Goal: Transaction & Acquisition: Obtain resource

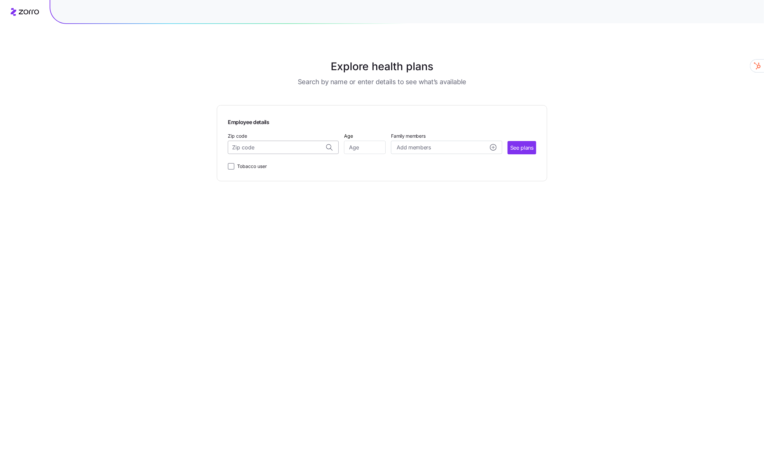
click at [255, 150] on input "Zip code" at bounding box center [283, 147] width 111 height 13
click at [284, 166] on span "35801, [GEOGRAPHIC_DATA], [GEOGRAPHIC_DATA]" at bounding box center [281, 165] width 93 height 8
type input "35801, [GEOGRAPHIC_DATA], [GEOGRAPHIC_DATA]"
click at [377, 148] on input "Age" at bounding box center [365, 147] width 42 height 13
type input "58"
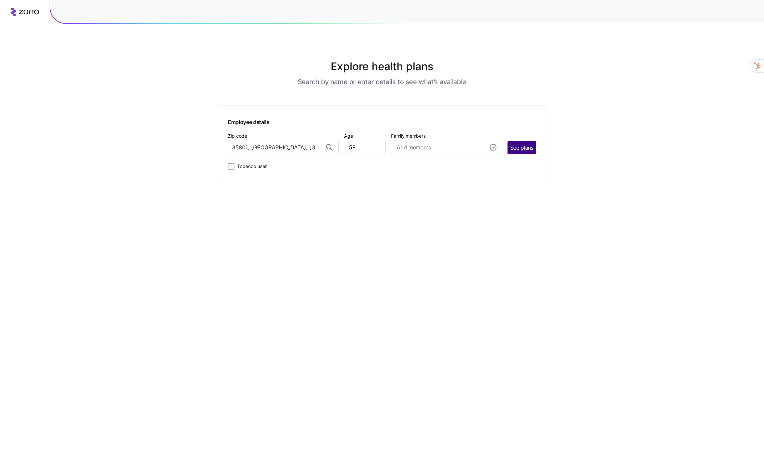
click at [517, 148] on span "See plans" at bounding box center [521, 148] width 23 height 8
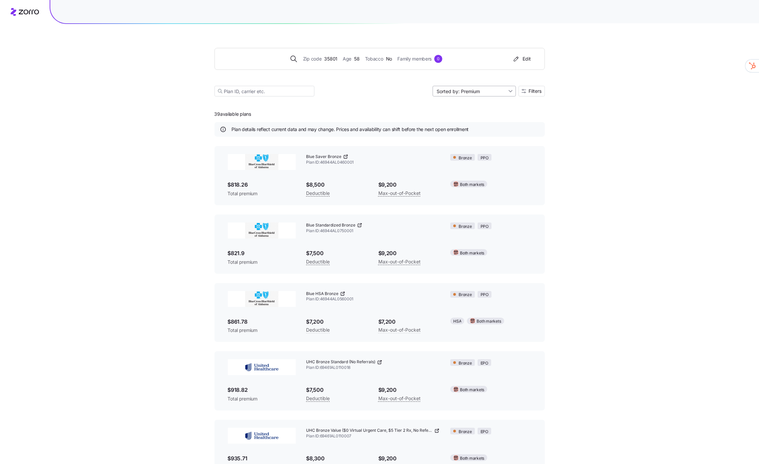
click at [483, 90] on input "Sorted by: Premium" at bounding box center [474, 91] width 83 height 11
click at [488, 90] on input "Sorted by: Premium" at bounding box center [474, 91] width 83 height 11
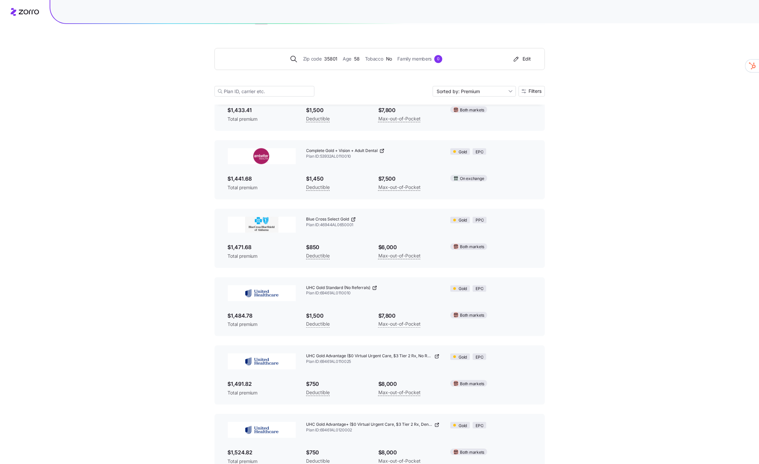
scroll to position [2051, 0]
